Goal: Transaction & Acquisition: Obtain resource

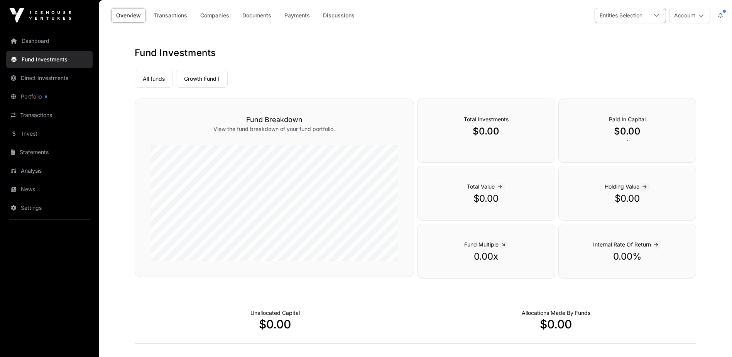
click at [659, 17] on icon at bounding box center [656, 15] width 5 height 5
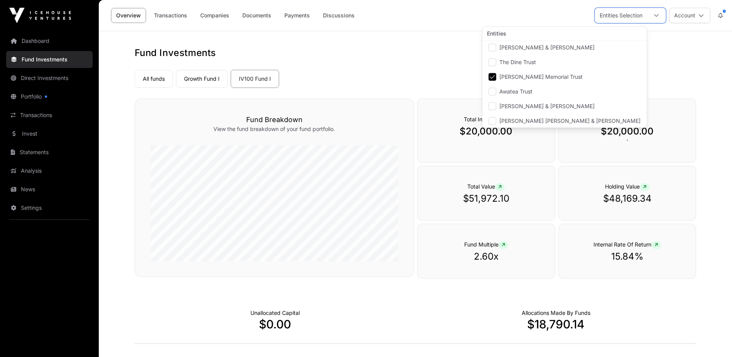
click at [515, 78] on span "[PERSON_NAME] Memorial Trust" at bounding box center [540, 76] width 83 height 5
click at [167, 15] on link "Transactions" at bounding box center [170, 15] width 43 height 15
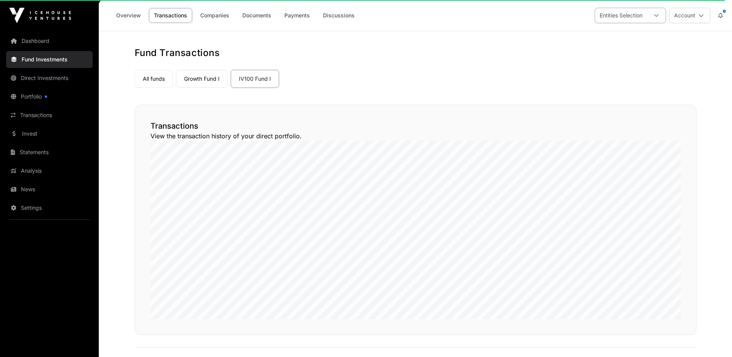
click at [657, 15] on icon at bounding box center [656, 15] width 5 height 5
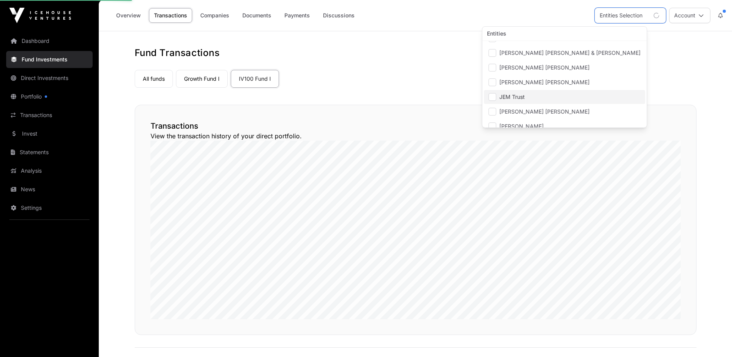
scroll to position [283, 0]
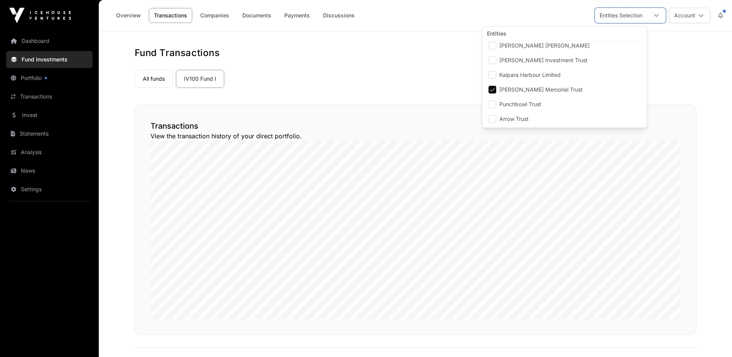
click at [378, 88] on nav "All funds IV100 Fund I Select a fund IV100 Fund I" at bounding box center [416, 77] width 562 height 36
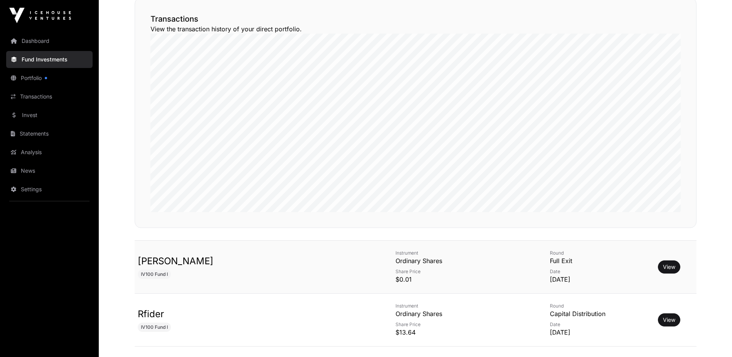
scroll to position [0, 0]
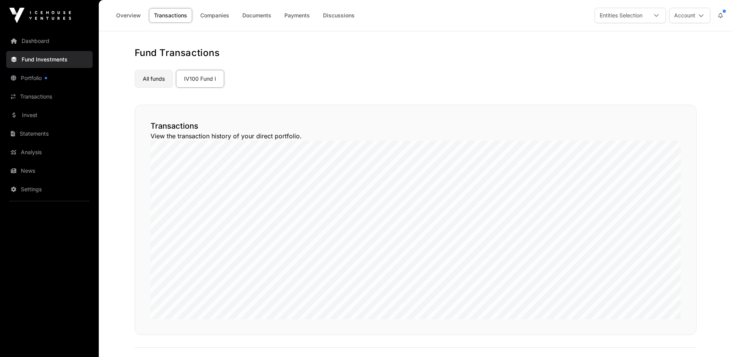
click at [139, 83] on link "All funds" at bounding box center [154, 79] width 38 height 18
click at [37, 79] on link "Portfolio" at bounding box center [49, 77] width 86 height 17
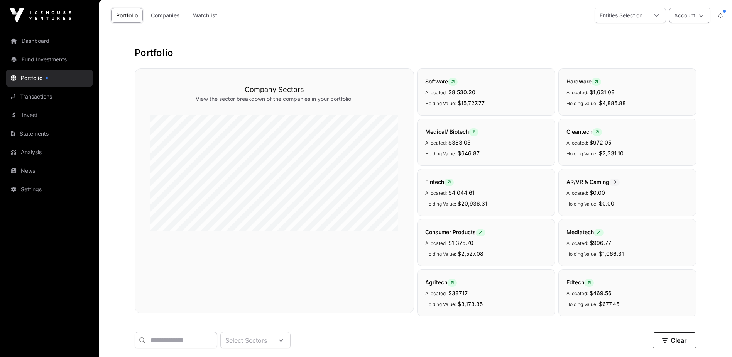
click at [702, 13] on icon at bounding box center [701, 15] width 5 height 5
click at [662, 14] on div at bounding box center [656, 15] width 19 height 15
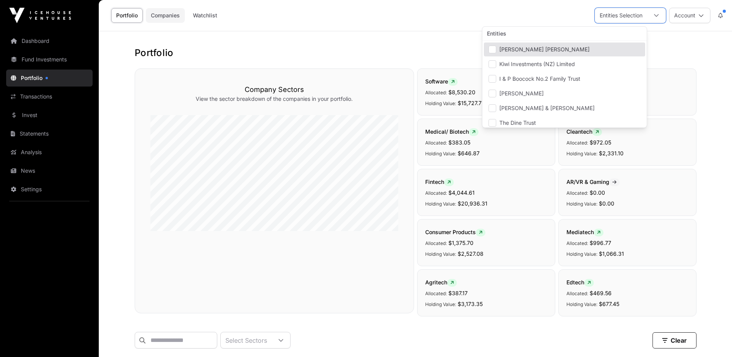
click at [154, 14] on link "Companies" at bounding box center [165, 15] width 39 height 15
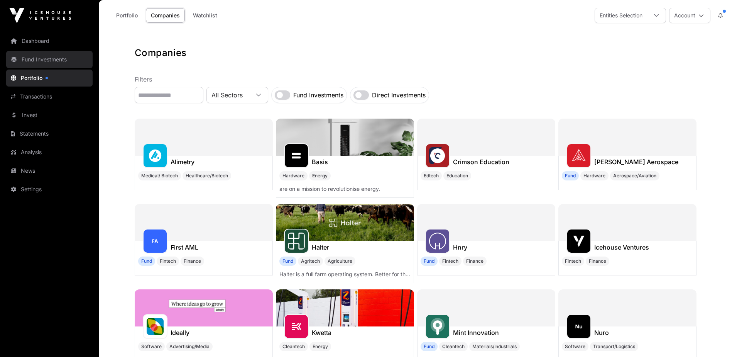
click at [45, 56] on link "Fund Investments" at bounding box center [49, 59] width 86 height 17
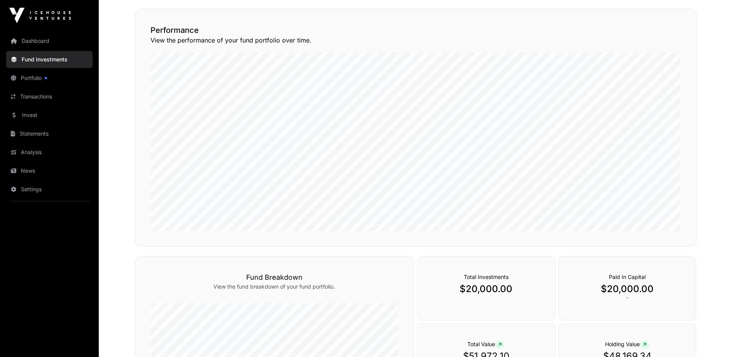
scroll to position [64, 0]
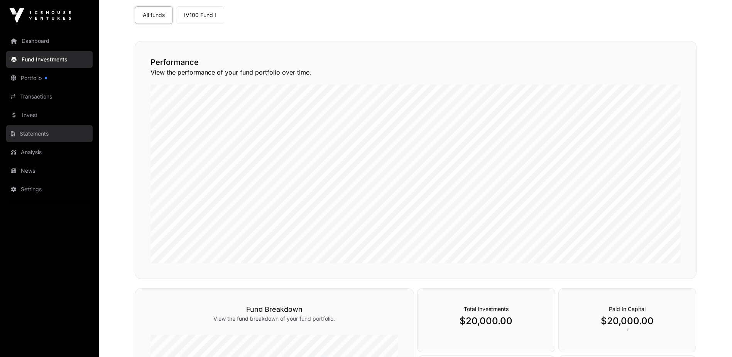
click at [42, 136] on link "Statements" at bounding box center [49, 133] width 86 height 17
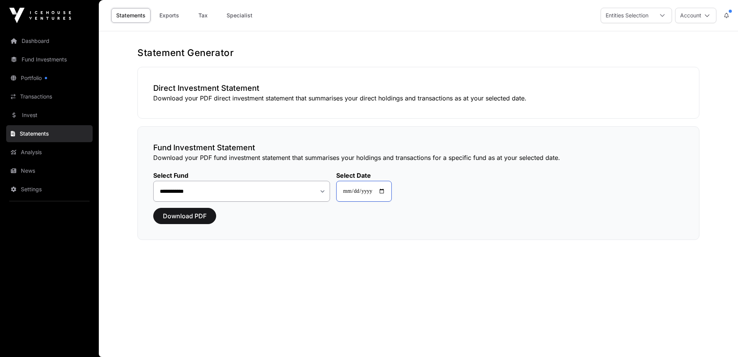
click at [386, 190] on input "**********" at bounding box center [364, 191] width 56 height 21
type input "**********"
click at [186, 220] on span "Download PDF" at bounding box center [185, 215] width 44 height 9
click at [24, 73] on link "Portfolio" at bounding box center [49, 77] width 86 height 17
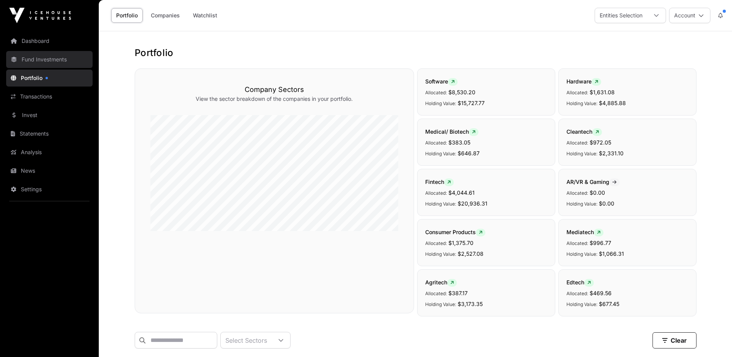
click at [42, 59] on link "Fund Investments" at bounding box center [49, 59] width 86 height 17
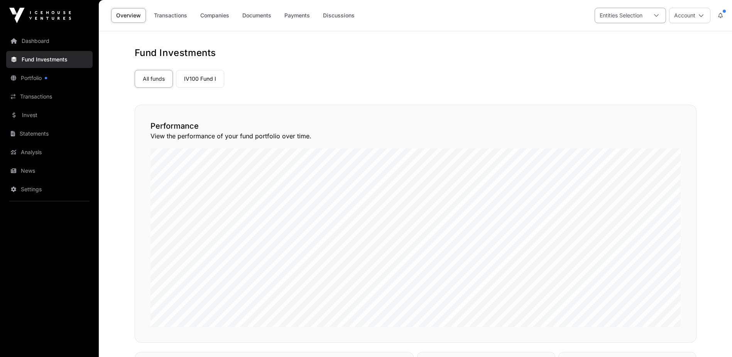
click at [661, 17] on div at bounding box center [656, 15] width 19 height 15
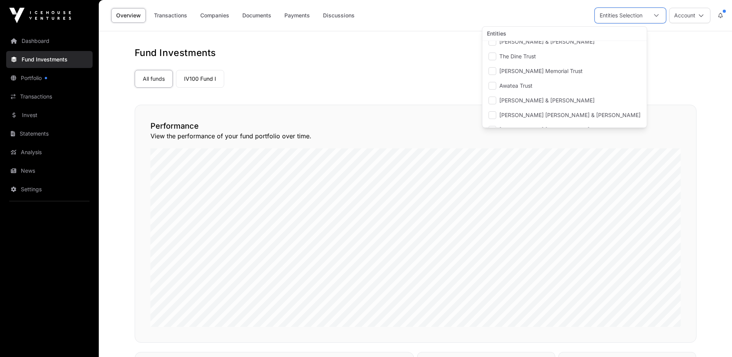
scroll to position [60, 0]
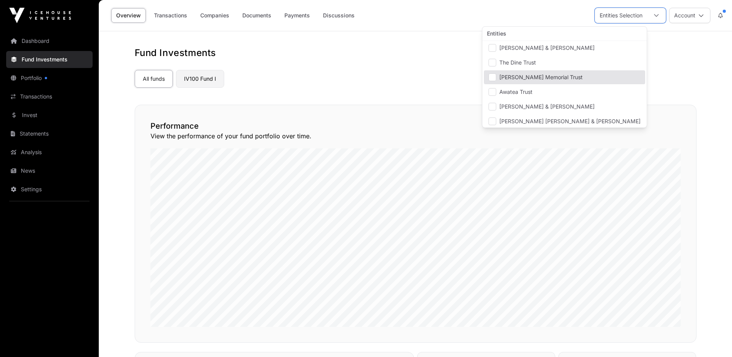
click at [196, 81] on link "IV100 Fund I" at bounding box center [200, 79] width 48 height 18
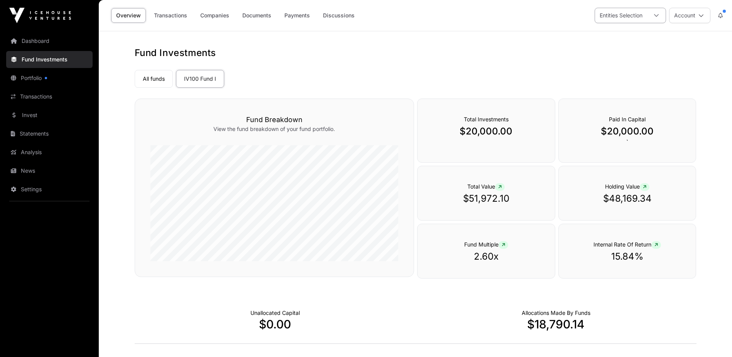
click at [659, 13] on icon at bounding box center [656, 15] width 5 height 5
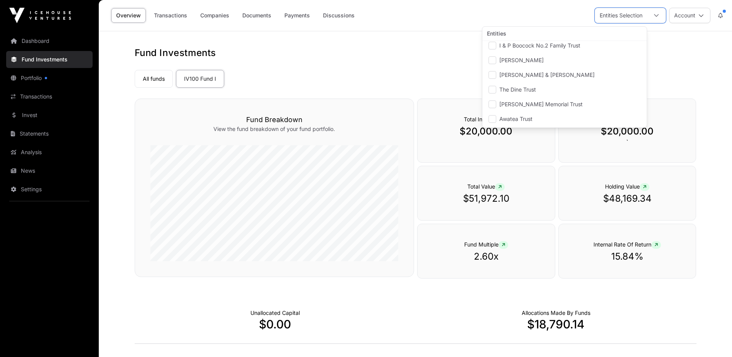
scroll to position [42, 0]
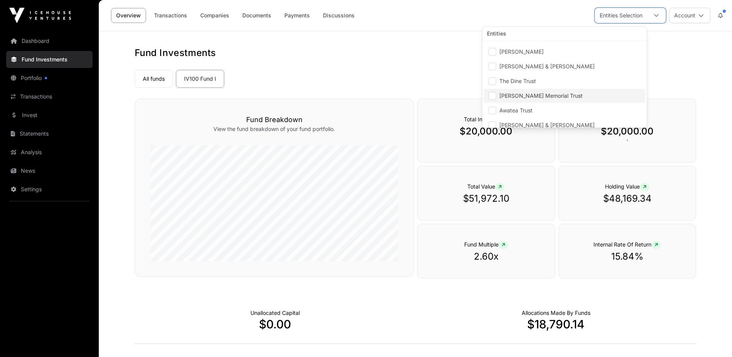
click at [505, 93] on span "[PERSON_NAME] Memorial Trust" at bounding box center [540, 95] width 83 height 5
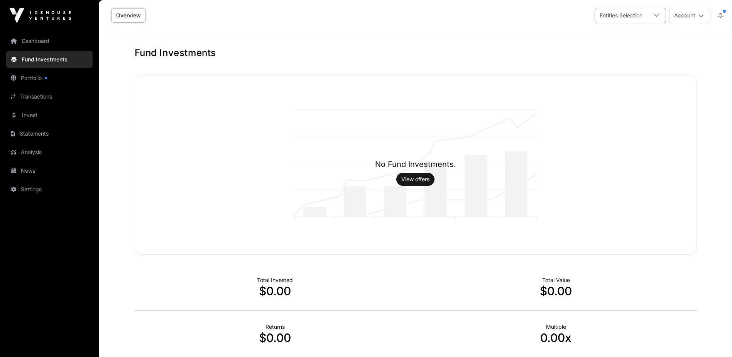
click at [658, 13] on icon at bounding box center [656, 15] width 5 height 5
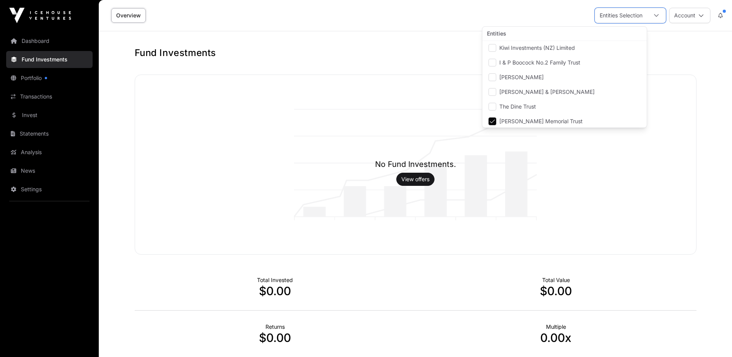
scroll to position [17, 0]
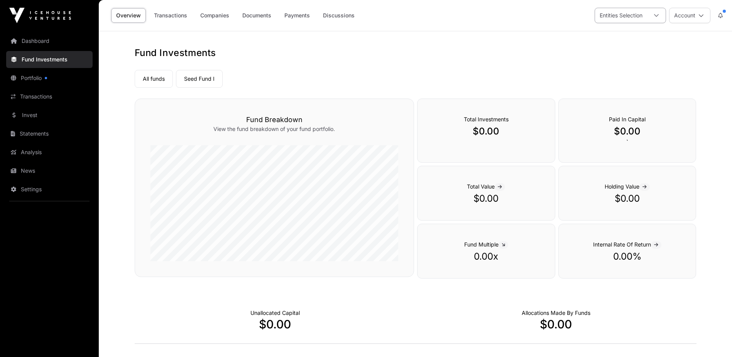
click at [659, 17] on icon at bounding box center [656, 15] width 5 height 5
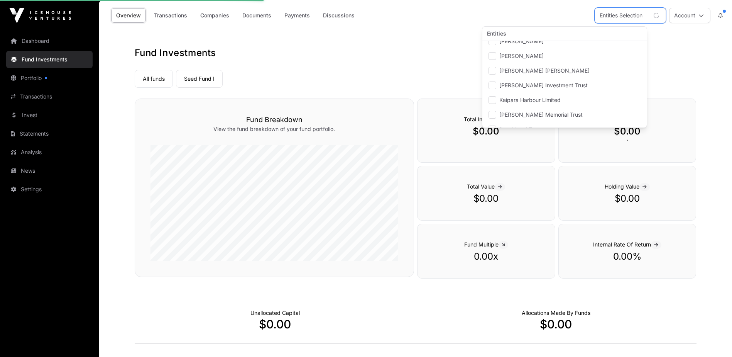
scroll to position [260, 0]
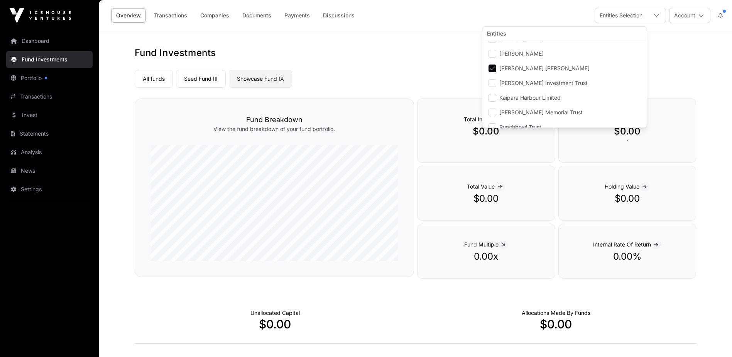
click at [252, 79] on link "Showcase Fund IX" at bounding box center [260, 79] width 63 height 18
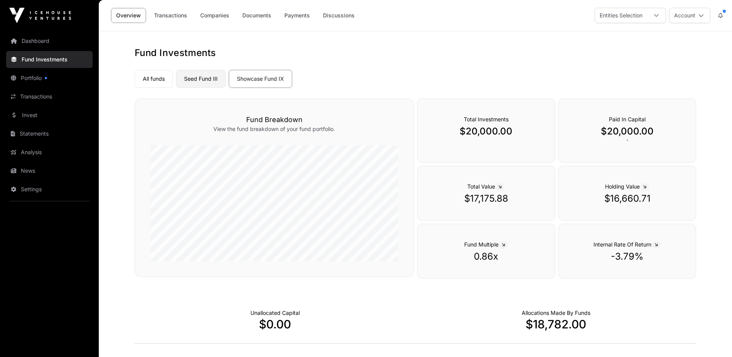
click at [203, 79] on link "Seed Fund III" at bounding box center [201, 79] width 50 height 18
click at [151, 79] on link "All funds" at bounding box center [154, 79] width 38 height 18
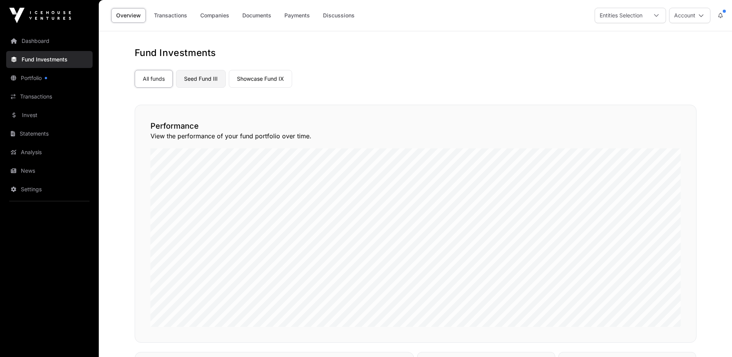
click at [209, 77] on link "Seed Fund III" at bounding box center [201, 79] width 50 height 18
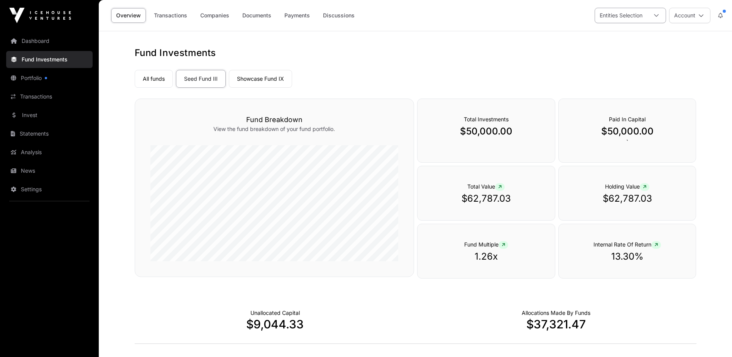
drag, startPoint x: 660, startPoint y: 13, endPoint x: 657, endPoint y: 16, distance: 4.6
click at [659, 13] on icon at bounding box center [656, 15] width 5 height 5
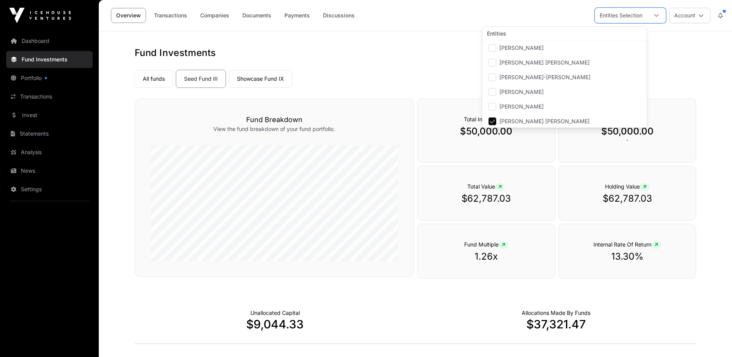
scroll to position [208, 0]
click at [497, 118] on li "[PERSON_NAME] [PERSON_NAME]" at bounding box center [564, 120] width 161 height 14
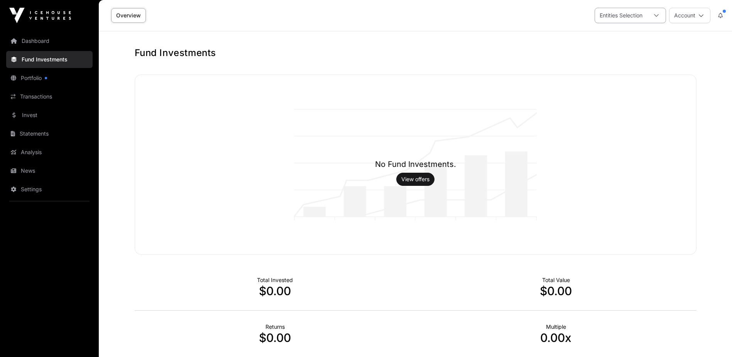
click at [658, 19] on div at bounding box center [656, 15] width 19 height 15
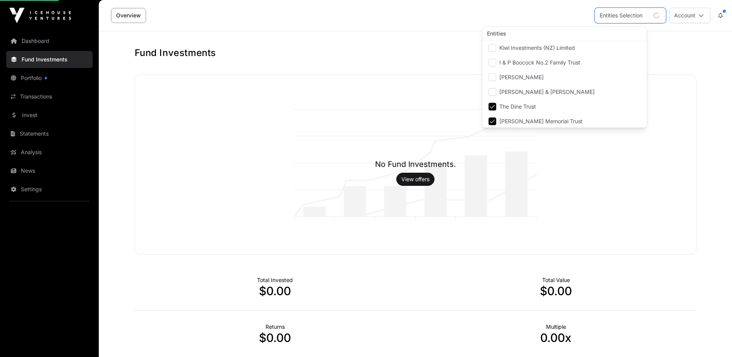
scroll to position [17, 0]
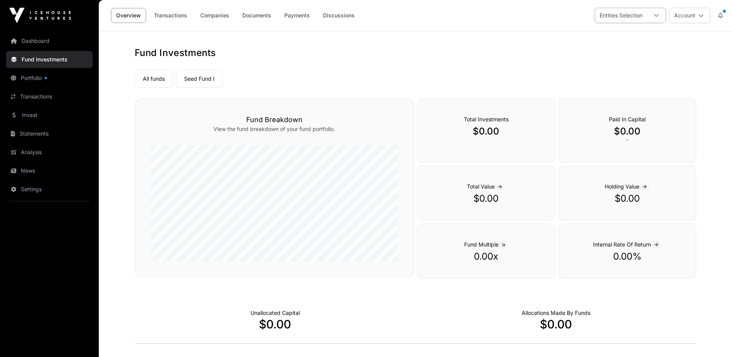
click at [659, 14] on icon at bounding box center [656, 15] width 5 height 5
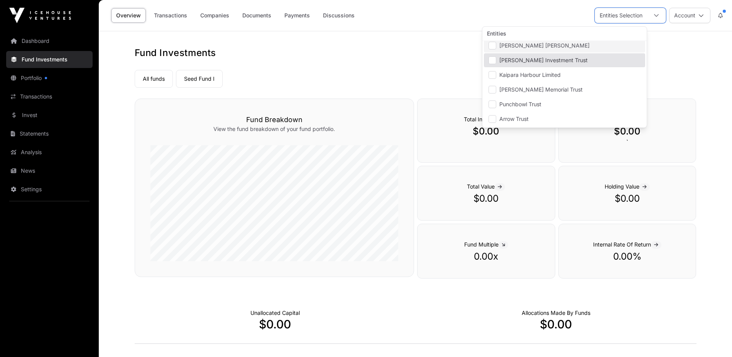
scroll to position [280, 0]
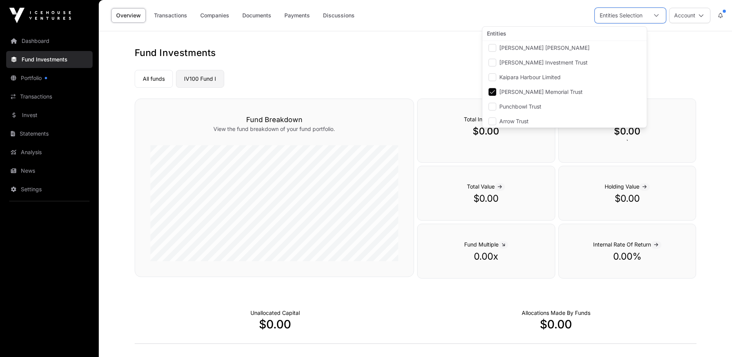
click at [200, 79] on link "IV100 Fund I" at bounding box center [200, 79] width 48 height 18
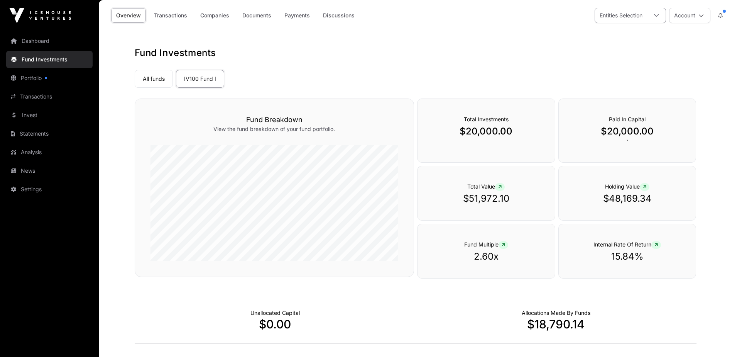
click at [659, 15] on icon at bounding box center [656, 15] width 5 height 3
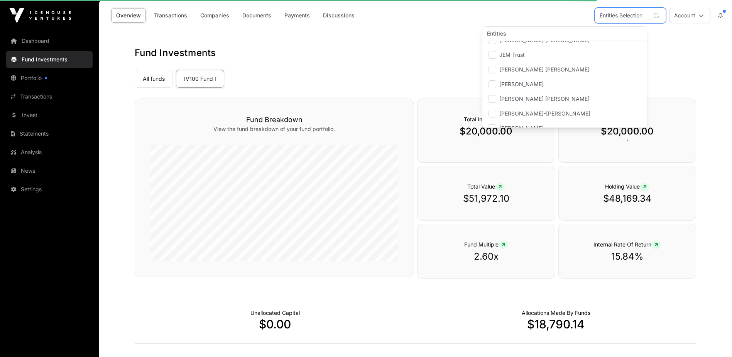
scroll to position [169, 0]
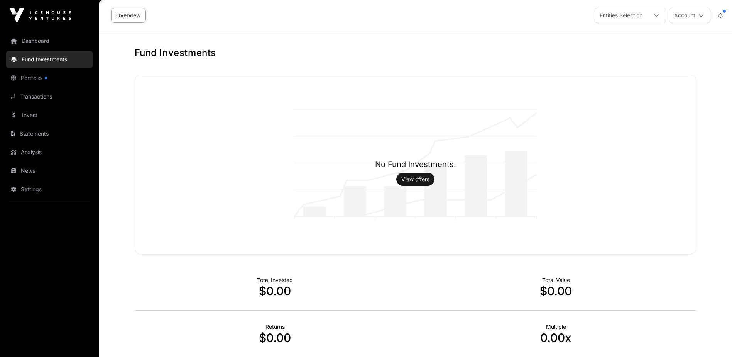
click at [277, 45] on main "Fund Investments No Fund Investments. View offers Total Invested $0.00 Total Va…" at bounding box center [415, 249] width 633 height 437
click at [655, 14] on div at bounding box center [656, 15] width 19 height 15
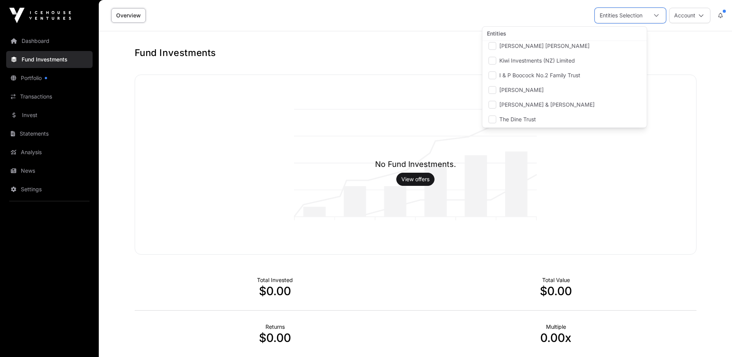
scroll to position [0, 0]
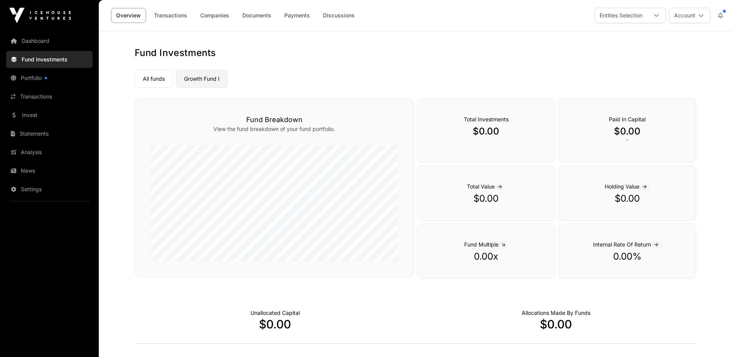
click at [208, 80] on link "Growth Fund I" at bounding box center [202, 79] width 52 height 18
